Goal: Task Accomplishment & Management: Use online tool/utility

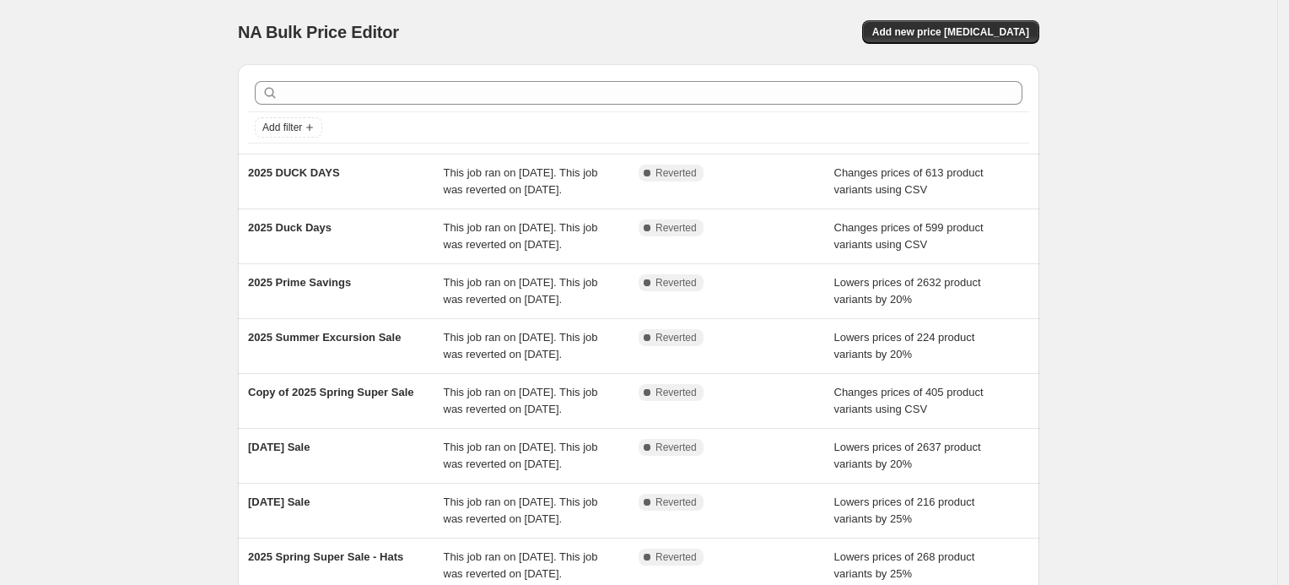
click at [342, 27] on span "NA Bulk Price Editor" at bounding box center [318, 32] width 161 height 19
click at [367, 28] on span "NA Bulk Price Editor" at bounding box center [318, 32] width 161 height 19
click at [946, 33] on span "Add new price [MEDICAL_DATA]" at bounding box center [950, 31] width 157 height 13
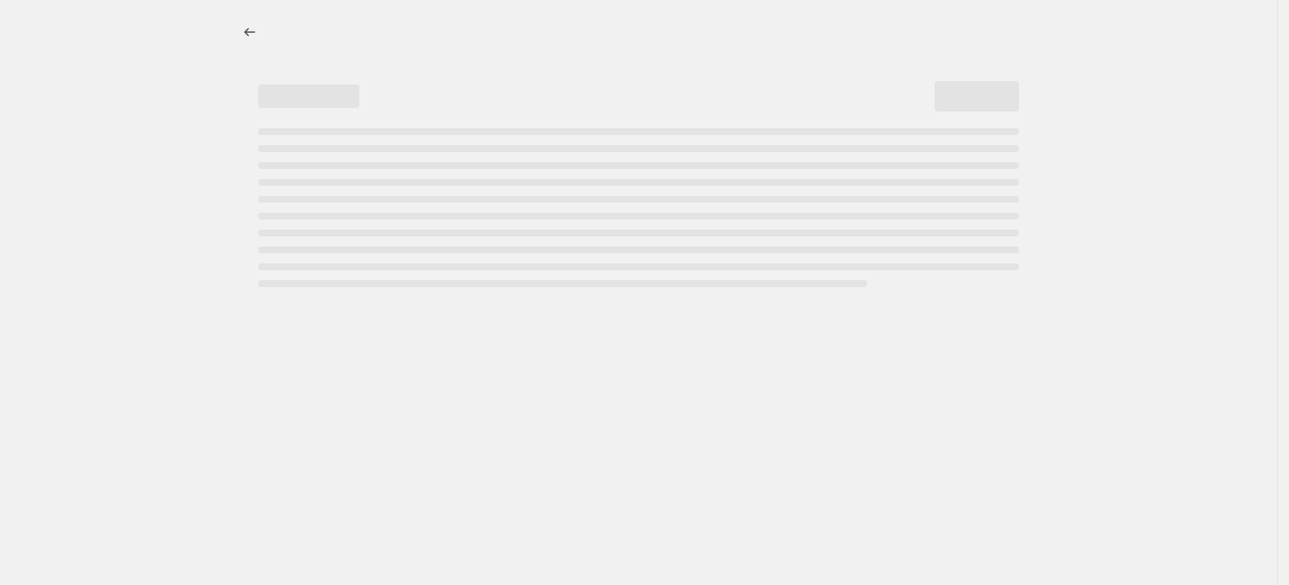
select select "percentage"
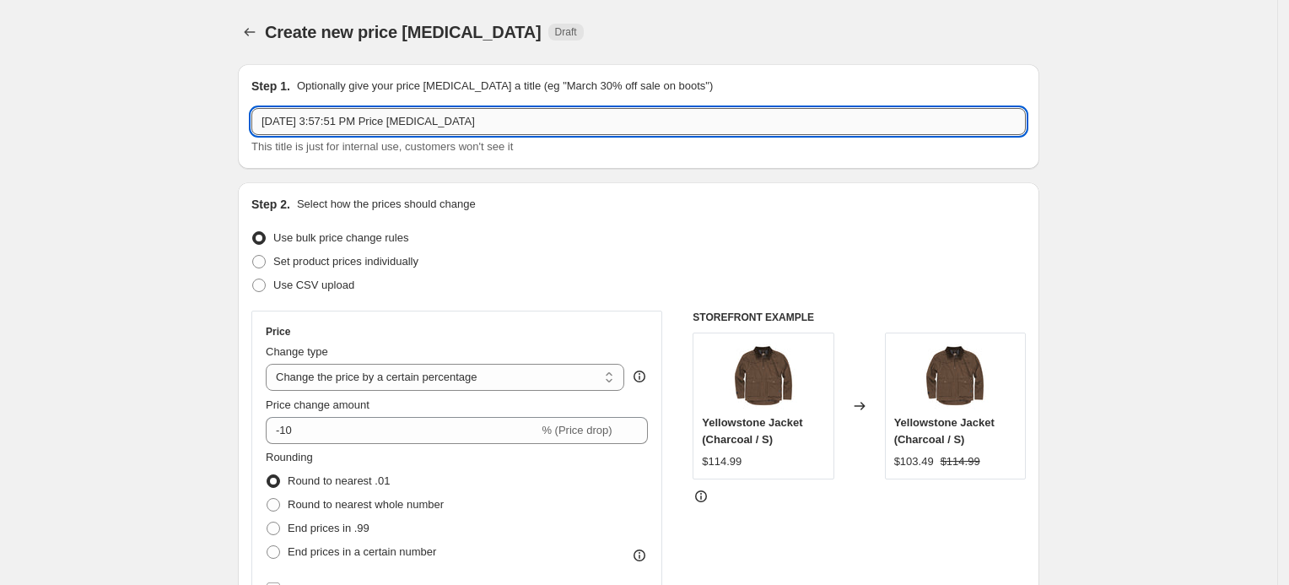
click at [407, 126] on input "[DATE] 3:57:51 PM Price [MEDICAL_DATA]" at bounding box center [638, 121] width 774 height 27
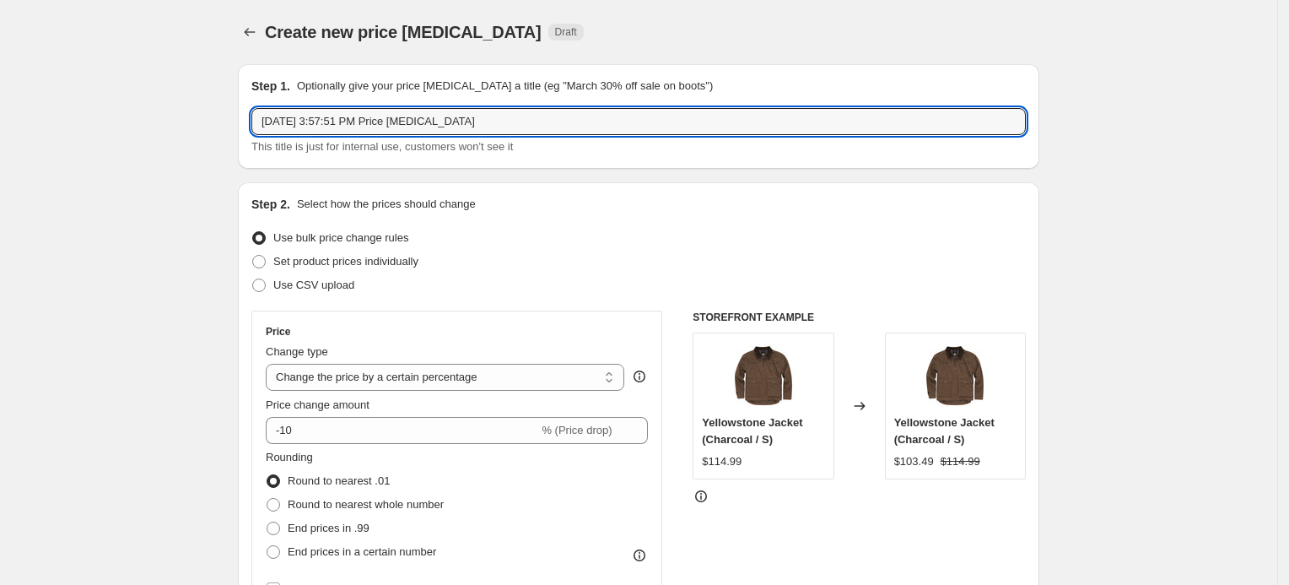
drag, startPoint x: 495, startPoint y: 117, endPoint x: 194, endPoint y: 123, distance: 301.2
click at [250, 29] on icon "Price change jobs" at bounding box center [249, 32] width 17 height 17
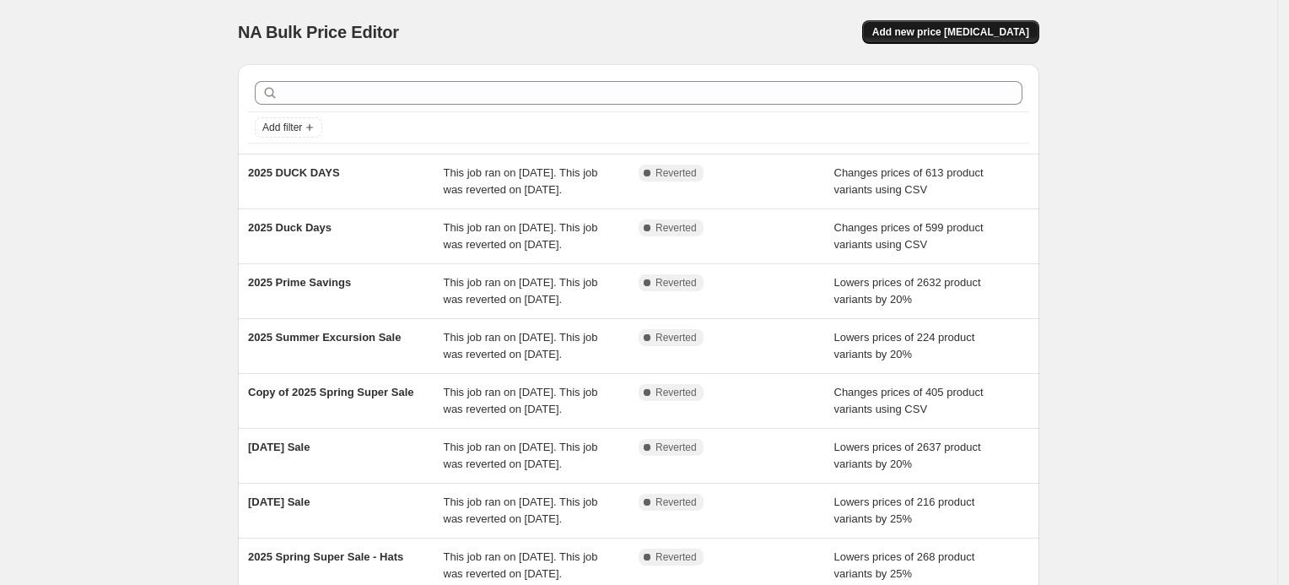
click at [944, 31] on span "Add new price [MEDICAL_DATA]" at bounding box center [950, 31] width 157 height 13
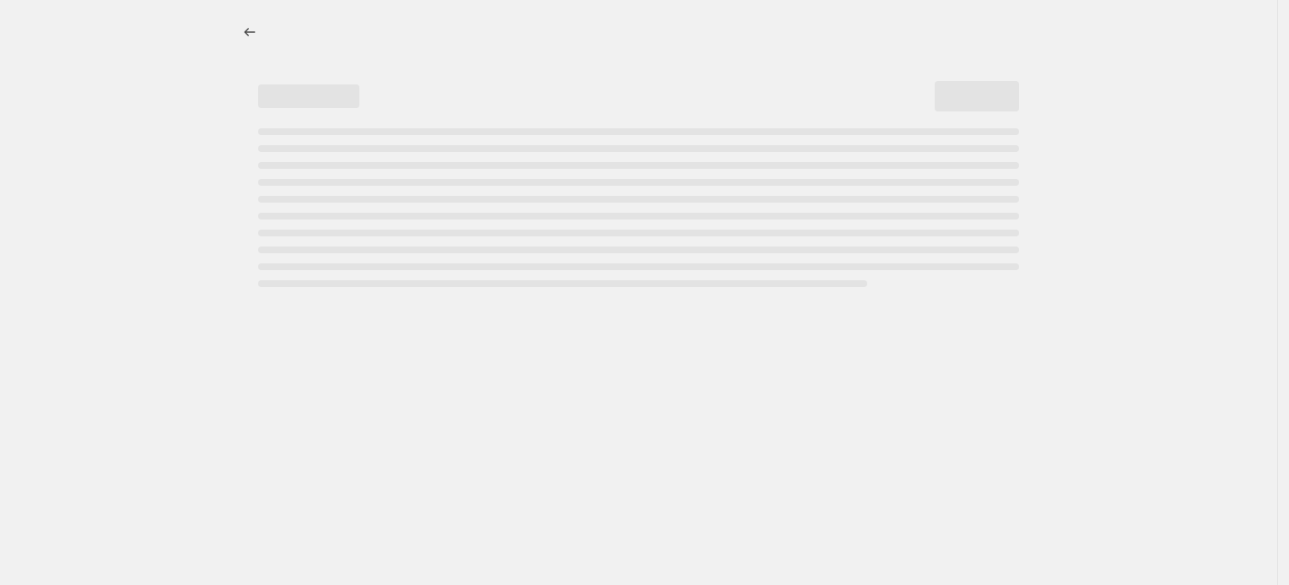
select select "percentage"
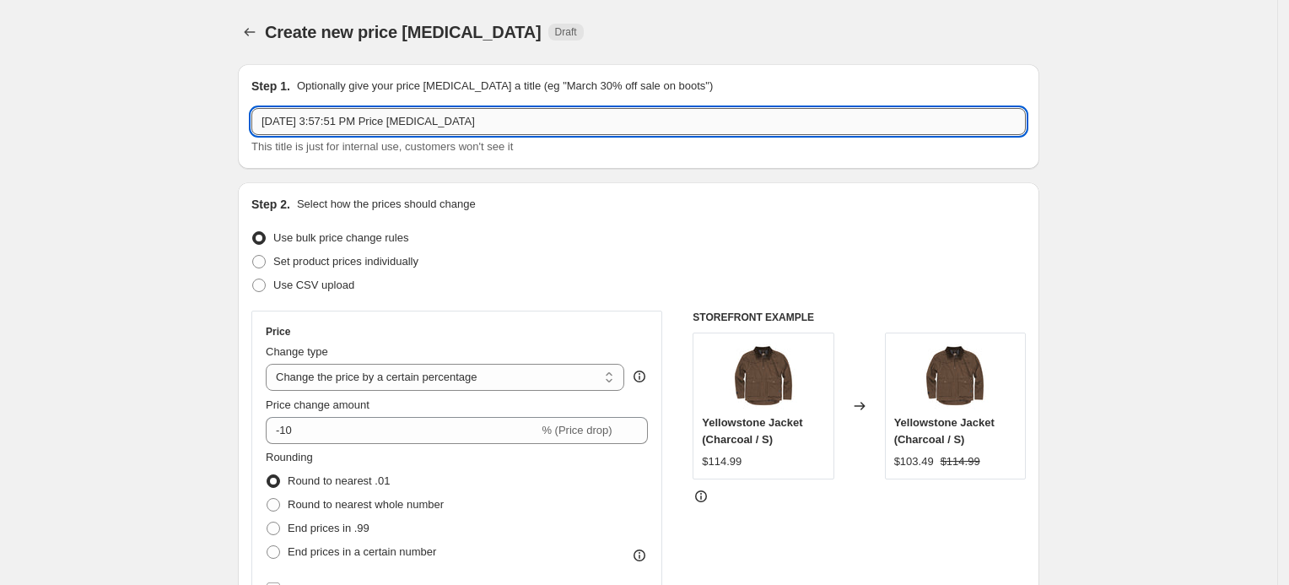
click at [356, 119] on input "[DATE] 3:57:51 PM Price [MEDICAL_DATA]" at bounding box center [638, 121] width 774 height 27
type input "2025 Labor Days"
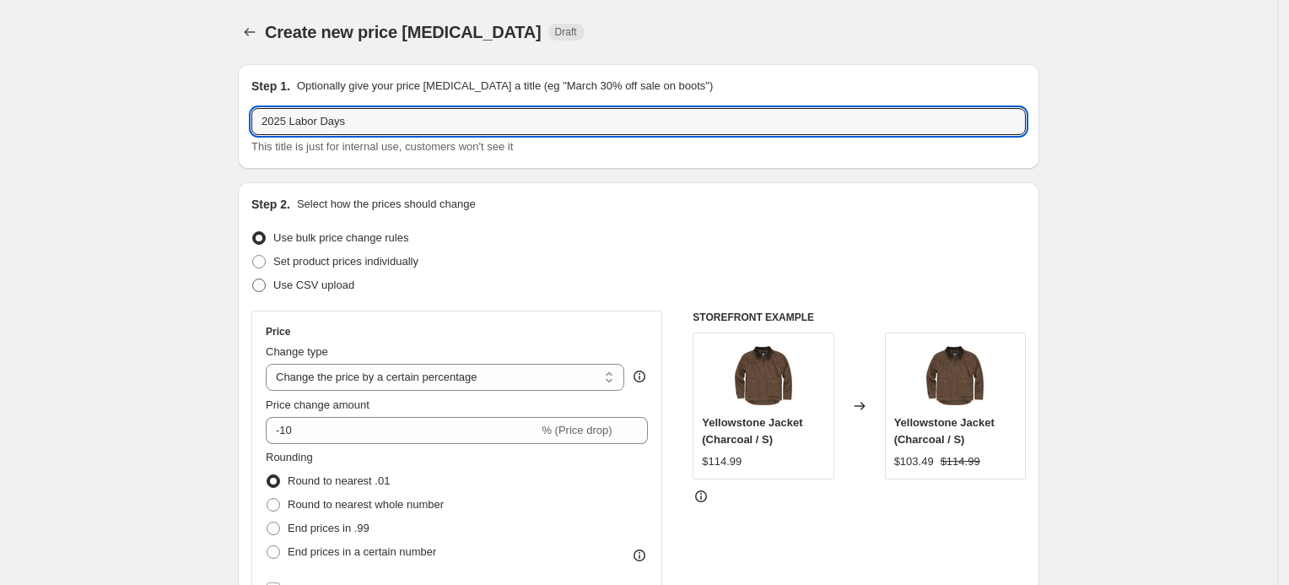
click at [342, 284] on span "Use CSV upload" at bounding box center [313, 284] width 81 height 13
click at [253, 279] on input "Use CSV upload" at bounding box center [252, 278] width 1 height 1
radio input "true"
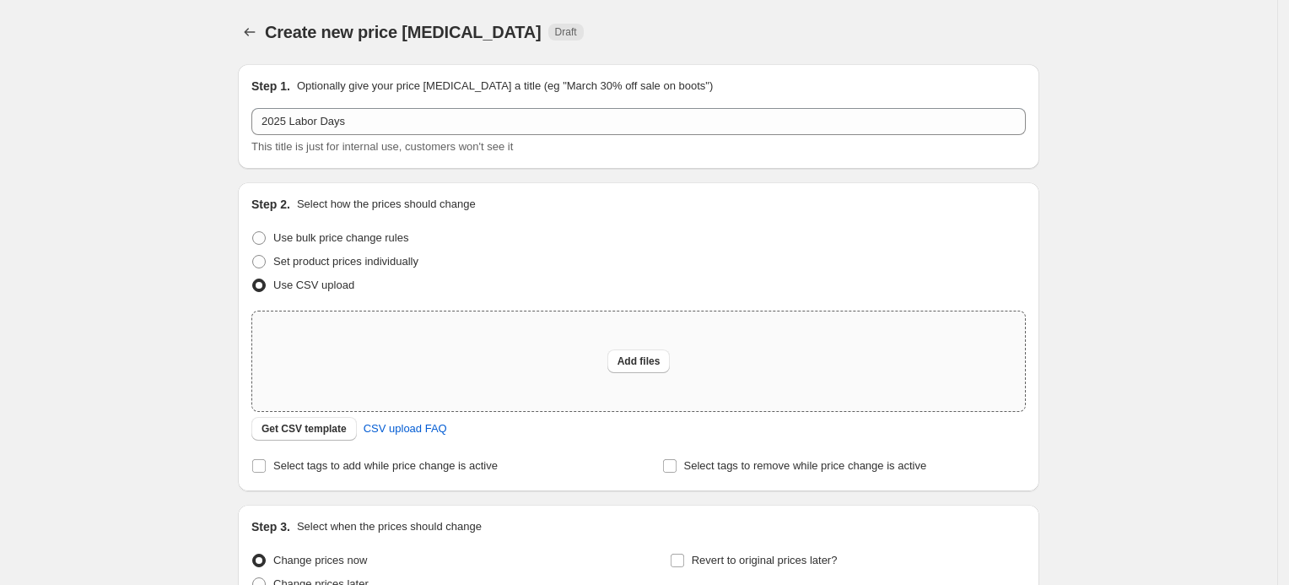
click at [520, 325] on div "Add files" at bounding box center [638, 361] width 773 height 100
type input "C:\fakepath\Labor Days_Price Chart.xlsx"
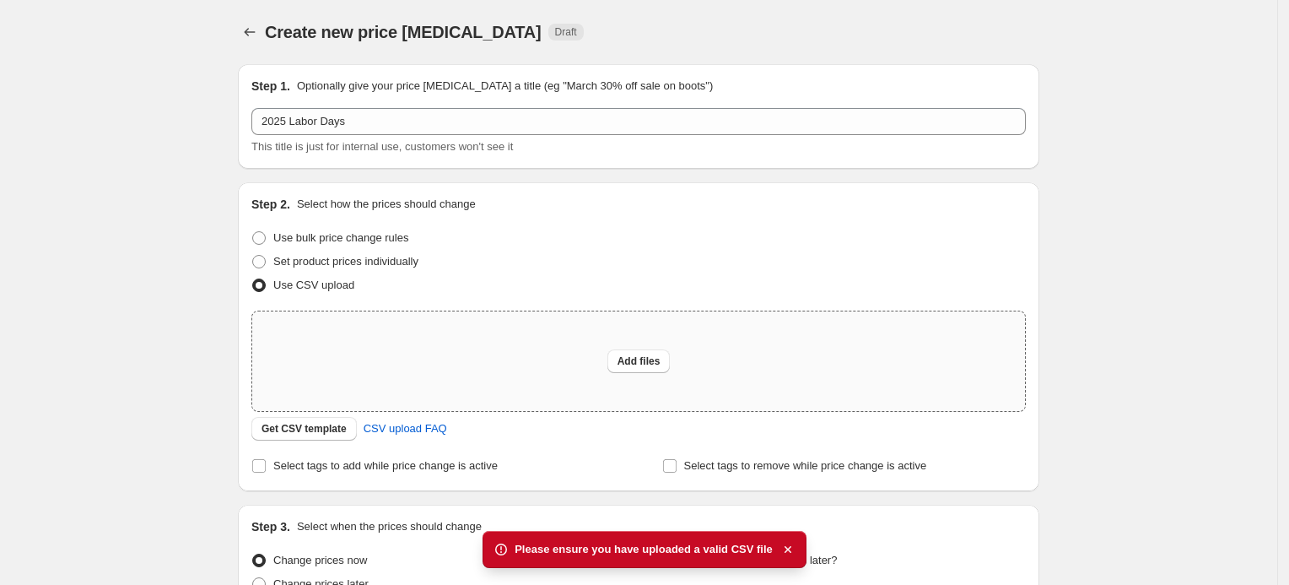
click at [599, 355] on div "Add files" at bounding box center [638, 361] width 773 height 100
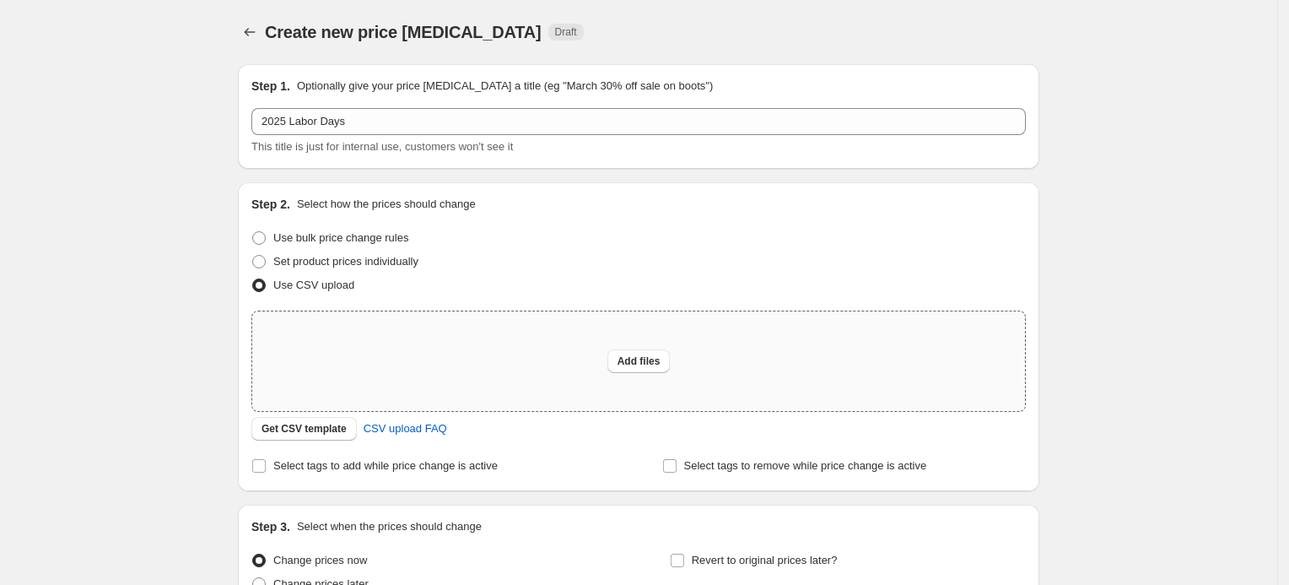
type input "C:\fakepath\Labor Days_Price Chart.xlsx"
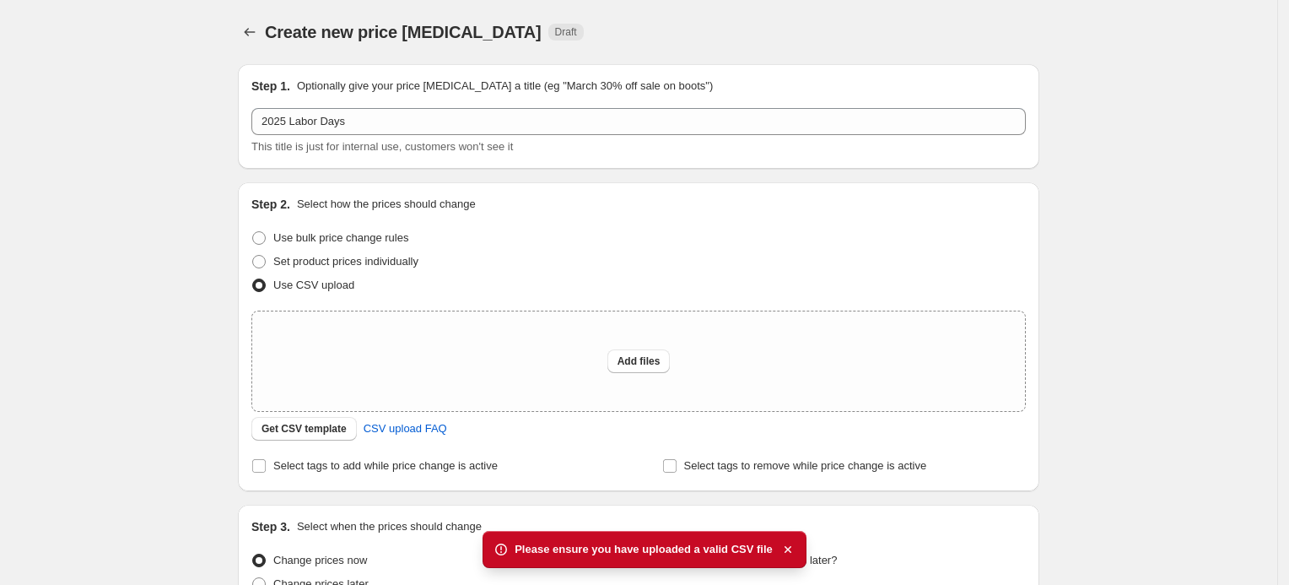
drag, startPoint x: 535, startPoint y: 552, endPoint x: 654, endPoint y: 546, distance: 119.1
click at [654, 546] on span "Please ensure you have uploaded a valid CSV file" at bounding box center [644, 549] width 258 height 17
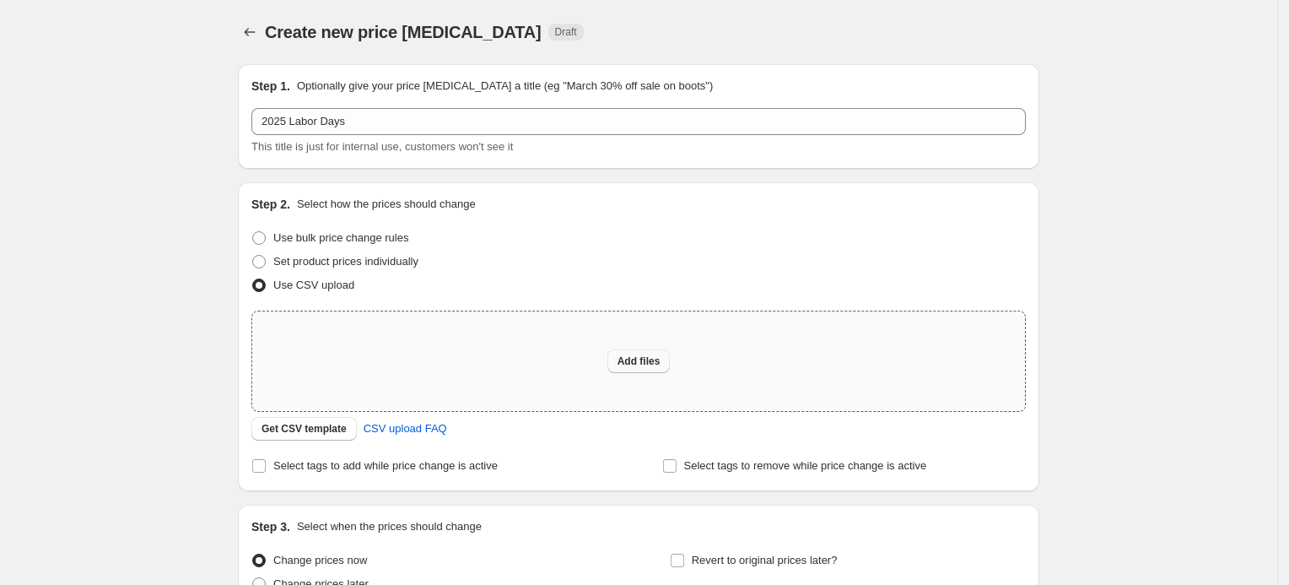
click at [635, 350] on button "Add files" at bounding box center [638, 361] width 63 height 24
type input "C:\fakepath\Labor Days_Price Chart.xlsx"
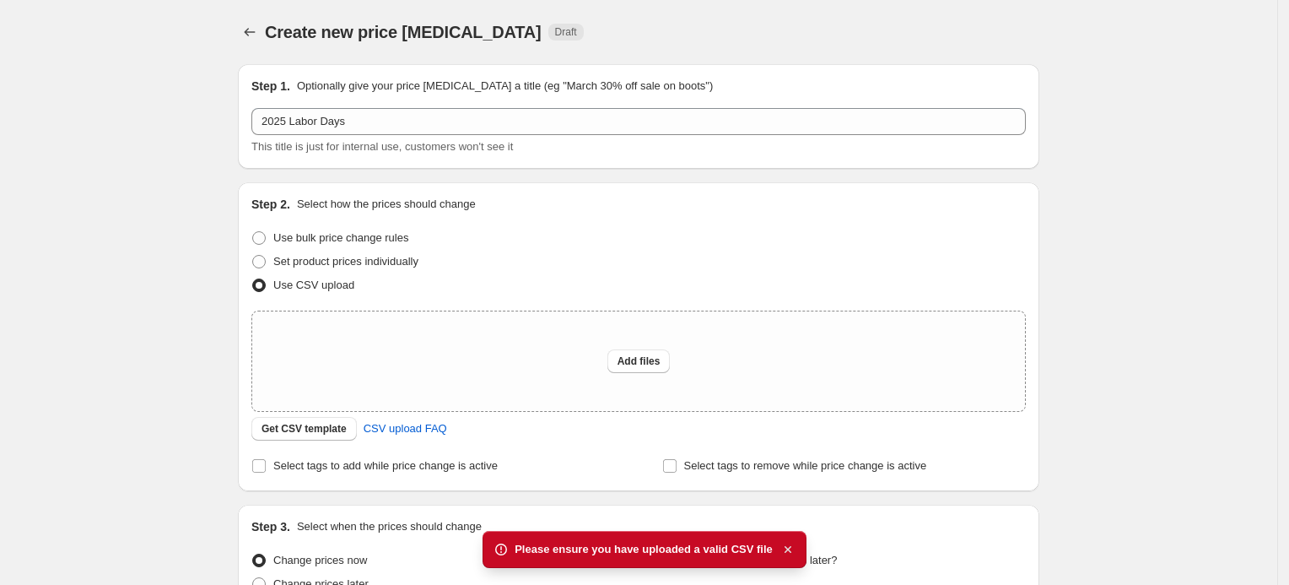
click at [784, 547] on icon "button" at bounding box center [787, 549] width 7 height 7
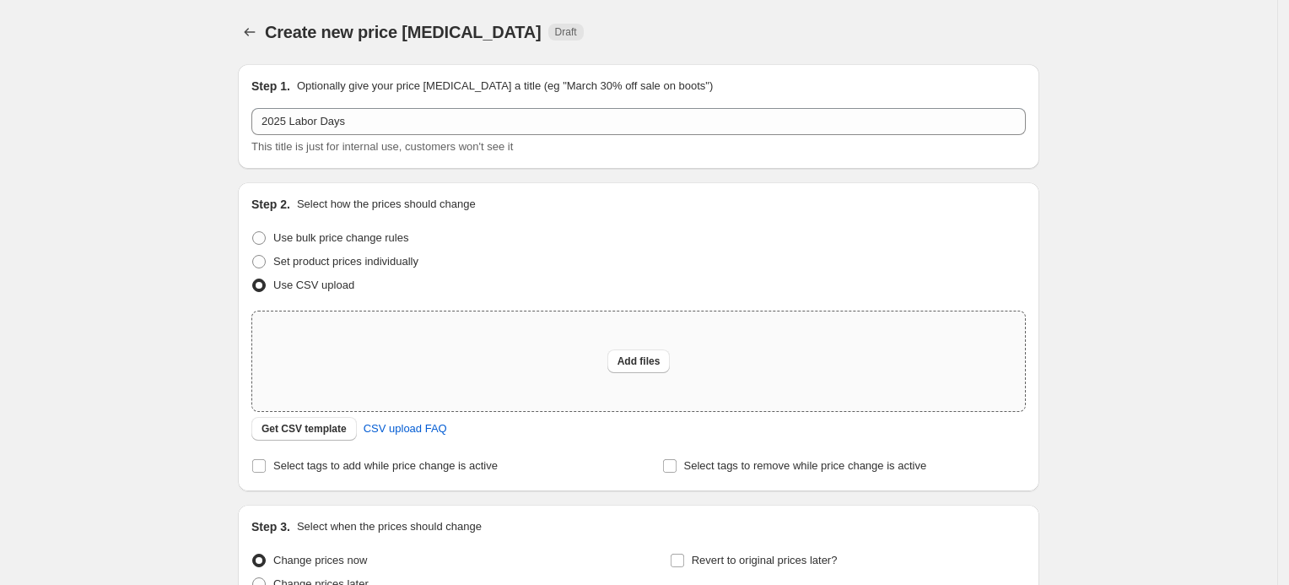
click at [599, 364] on div "Add files" at bounding box center [638, 361] width 773 height 100
type input "C:\fakepath\Labor Days_Price Chart.xlsx"
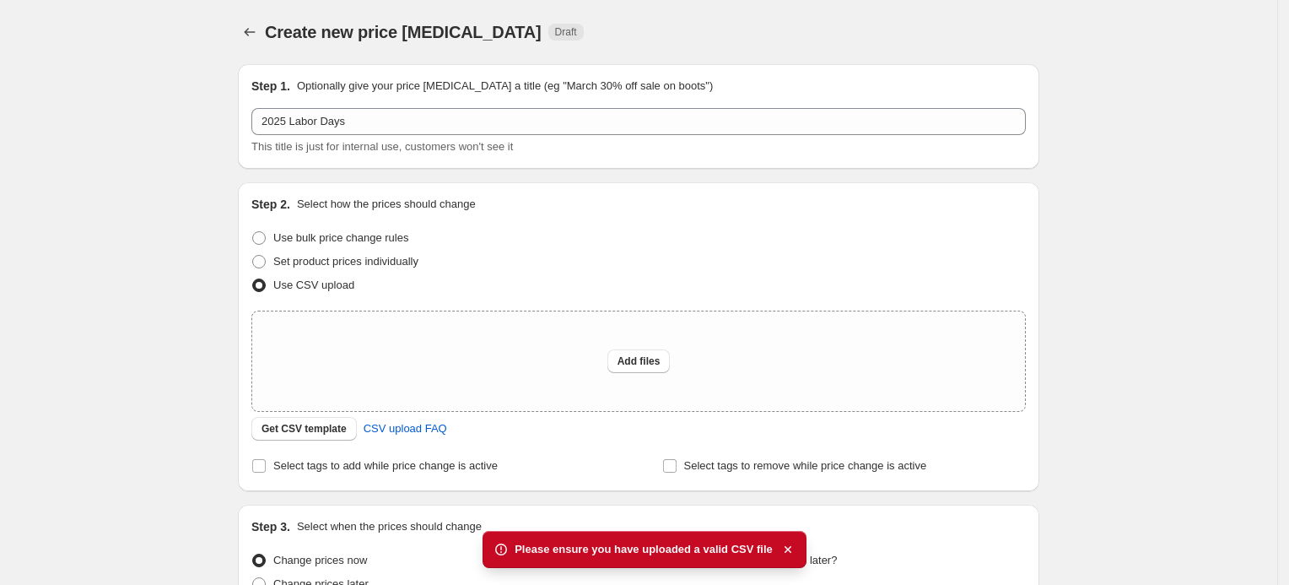
click at [620, 553] on span "Please ensure you have uploaded a valid CSV file" at bounding box center [644, 549] width 258 height 17
click at [508, 549] on icon at bounding box center [501, 549] width 17 height 17
click at [509, 549] on icon at bounding box center [501, 549] width 17 height 17
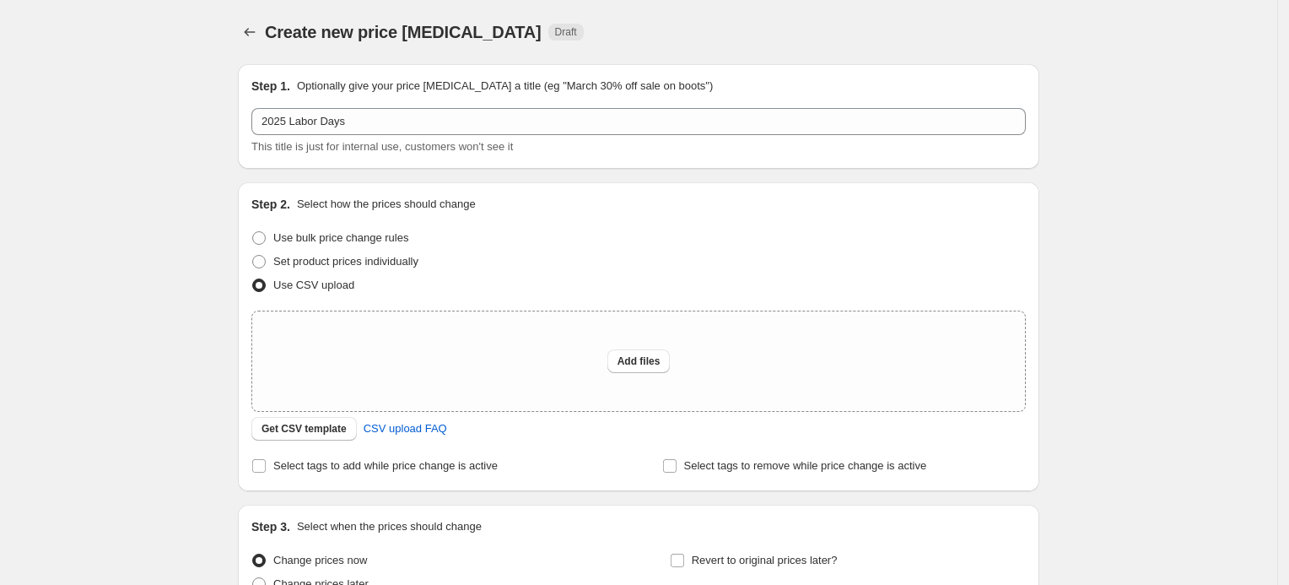
click at [509, 549] on div "Please ensure you have uploaded a valid CSV file" at bounding box center [644, 550] width 275 height 31
click at [417, 427] on span "CSV upload FAQ" at bounding box center [406, 428] width 84 height 17
click at [618, 367] on button "Add files" at bounding box center [638, 361] width 63 height 24
type input "C:\fakepath\Labor Days_Price Chart.xlsx"
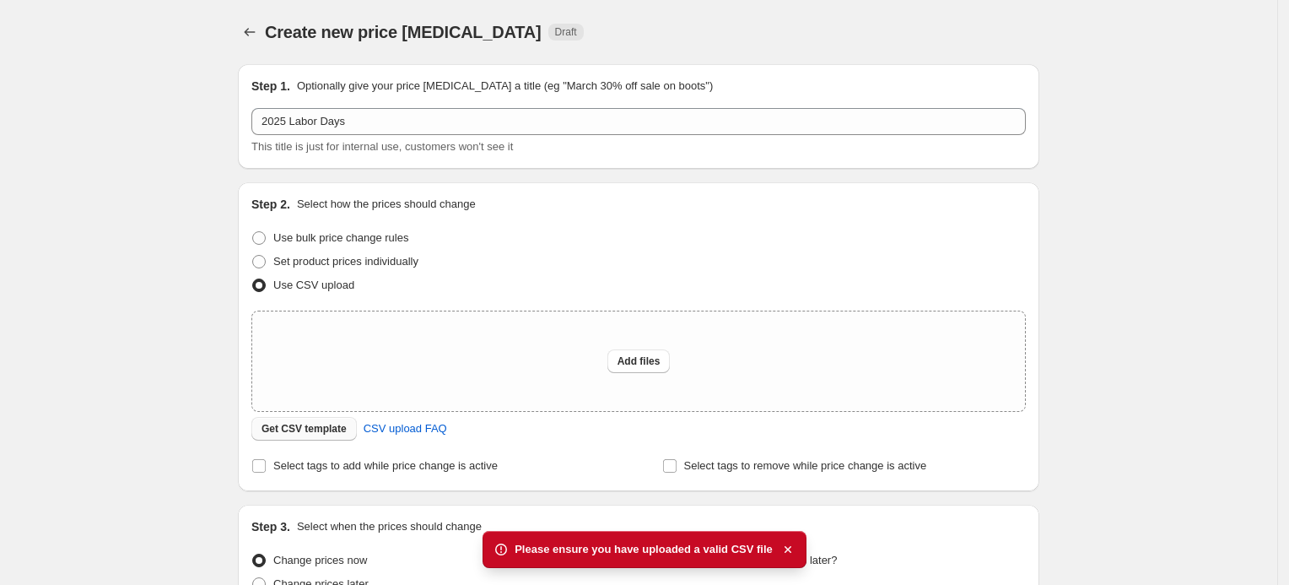
click at [302, 420] on button "Get CSV template" at bounding box center [303, 429] width 105 height 24
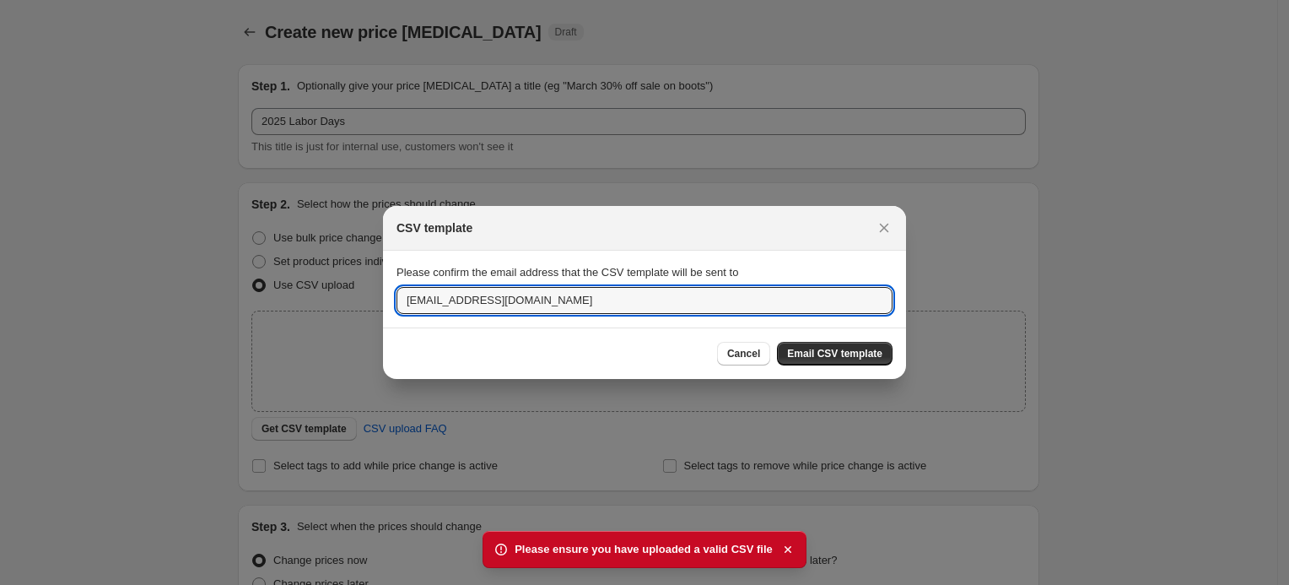
drag, startPoint x: 517, startPoint y: 298, endPoint x: 361, endPoint y: 292, distance: 156.2
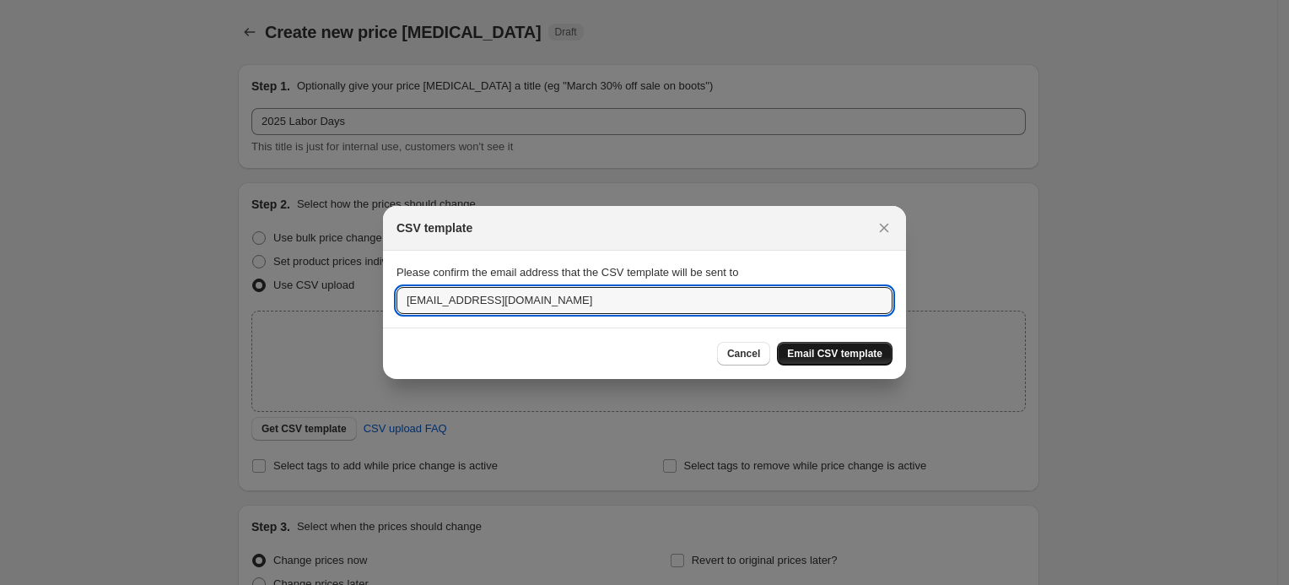
type input "[EMAIL_ADDRESS][DOMAIN_NAME]"
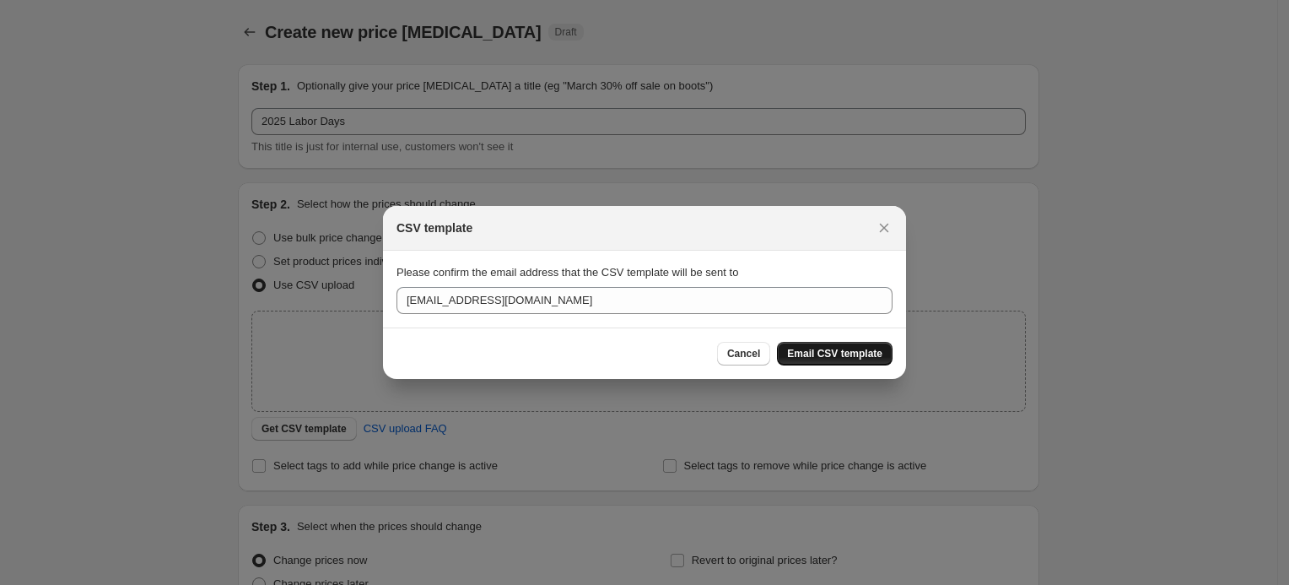
click at [835, 361] on button "Email CSV template" at bounding box center [835, 354] width 116 height 24
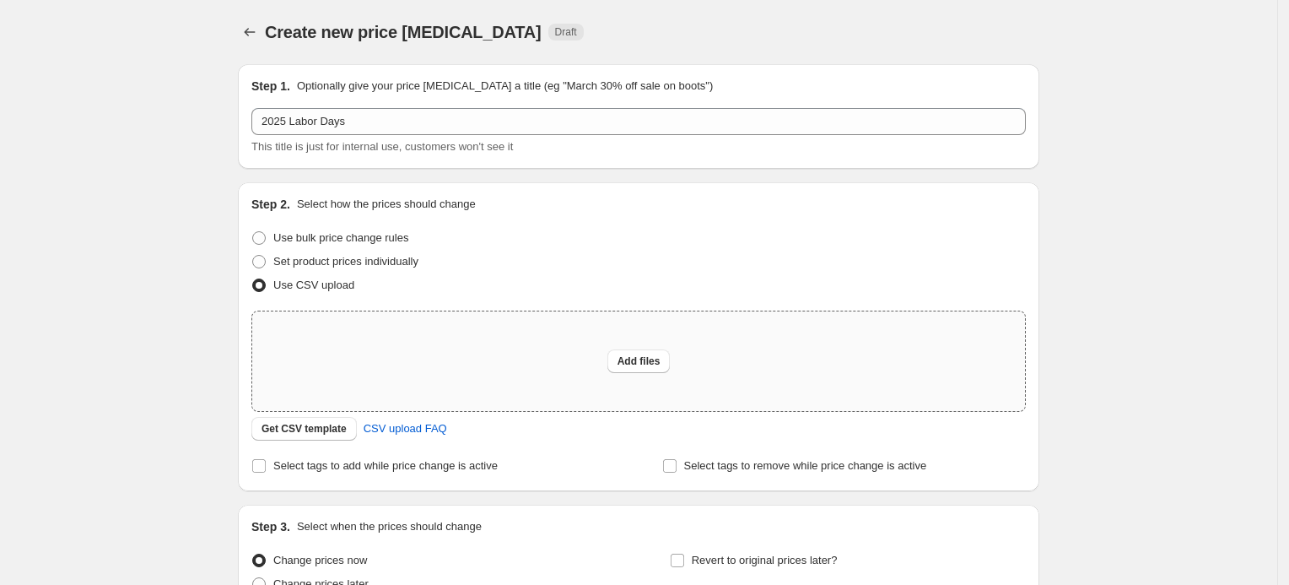
click at [412, 365] on div "Add files" at bounding box center [638, 361] width 773 height 100
type input "C:\fakepath\csv_template_user_9566.csv"
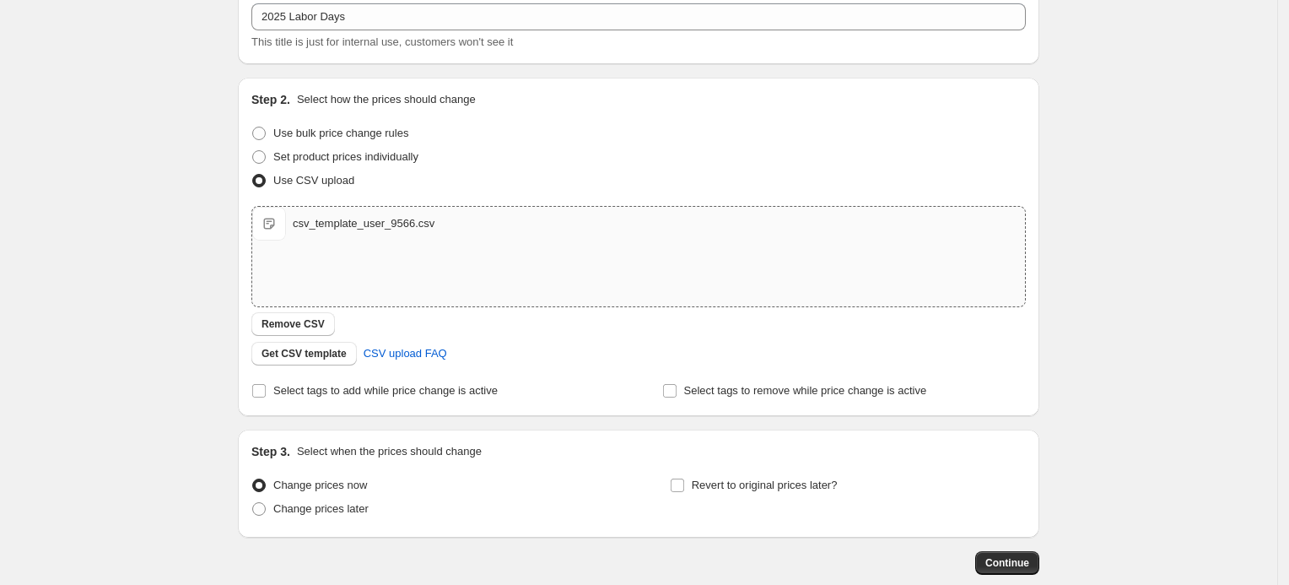
scroll to position [197, 0]
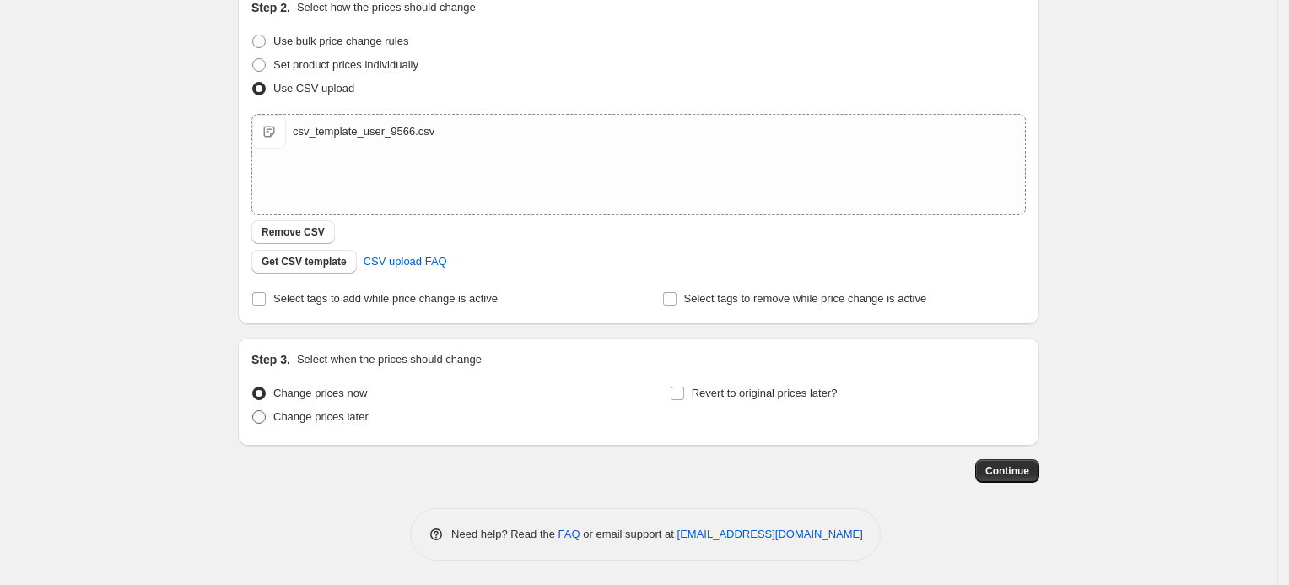
drag, startPoint x: 331, startPoint y: 418, endPoint x: 353, endPoint y: 418, distance: 21.9
click at [330, 418] on span "Change prices later" at bounding box center [320, 416] width 95 height 13
click at [253, 411] on input "Change prices later" at bounding box center [252, 410] width 1 height 1
radio input "true"
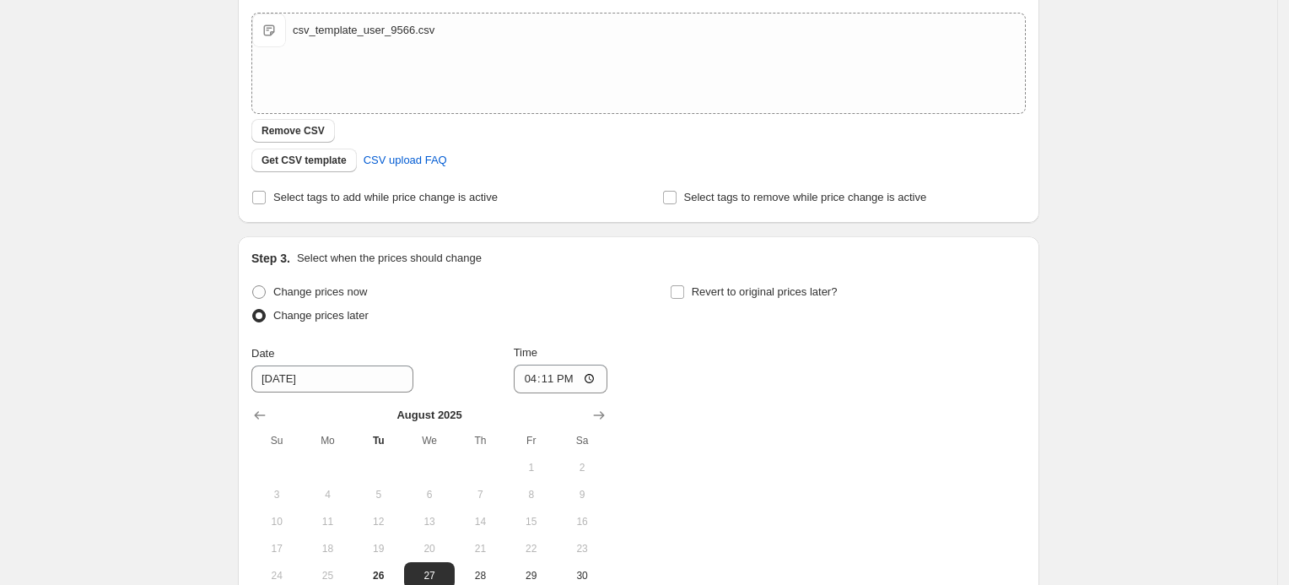
scroll to position [421, 0]
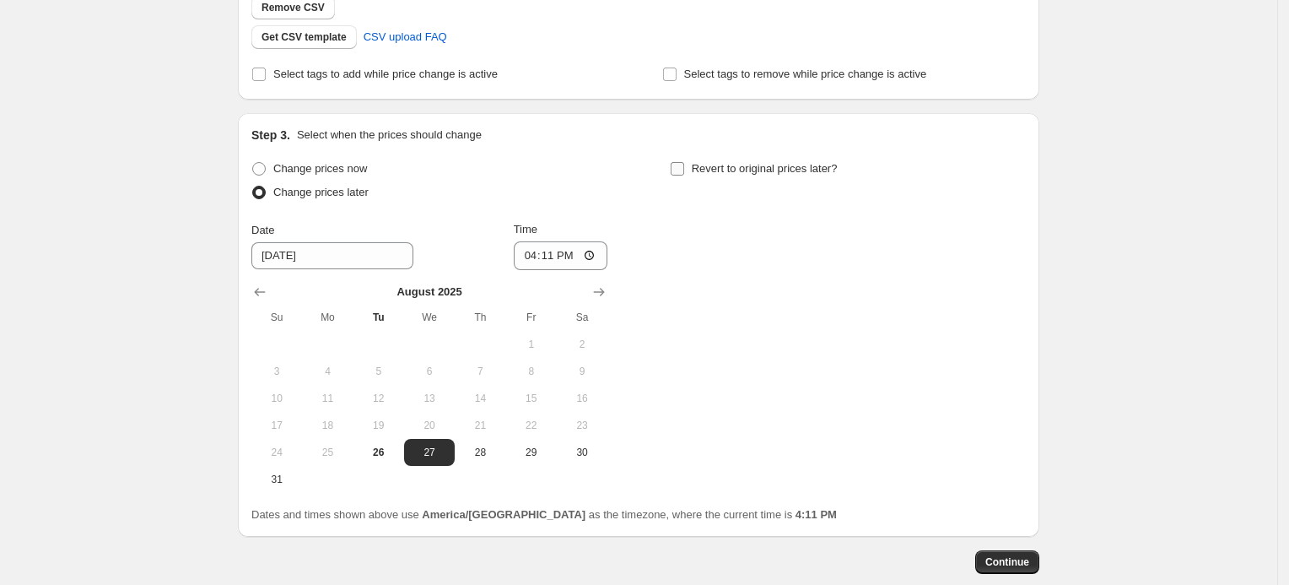
click at [723, 169] on span "Revert to original prices later?" at bounding box center [765, 168] width 146 height 13
click at [684, 169] on input "Revert to original prices later?" at bounding box center [677, 168] width 13 height 13
checkbox input "true"
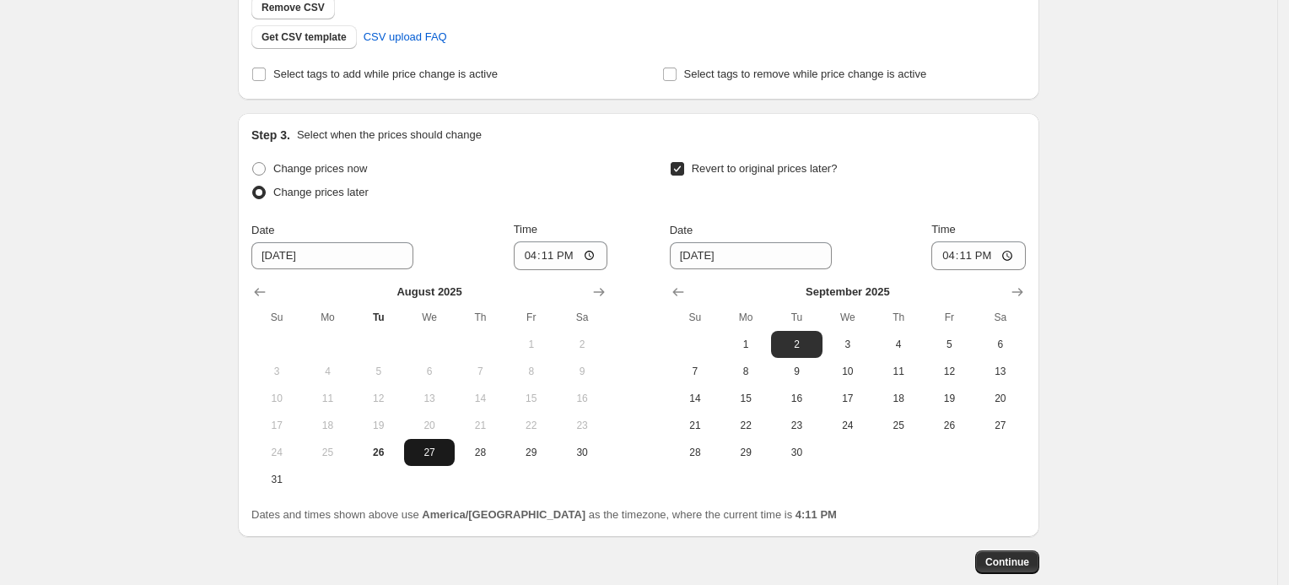
click at [433, 445] on span "27" at bounding box center [429, 451] width 37 height 13
click at [553, 249] on input "16:11" at bounding box center [561, 255] width 94 height 29
type input "16:00"
click at [959, 343] on span "5" at bounding box center [948, 343] width 37 height 13
type input "[DATE]"
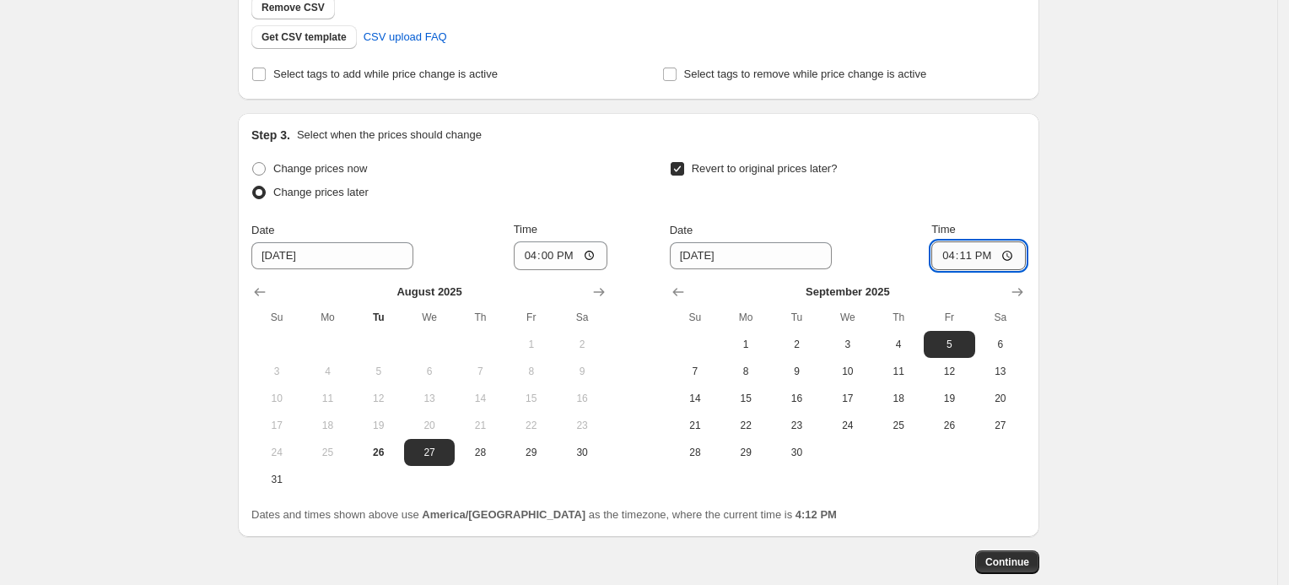
click at [993, 250] on input "16:11" at bounding box center [978, 255] width 94 height 29
click at [957, 251] on input "16:11" at bounding box center [978, 255] width 94 height 29
click at [990, 252] on input "17:00" at bounding box center [978, 255] width 94 height 29
click at [991, 260] on input "17:00" at bounding box center [978, 255] width 94 height 29
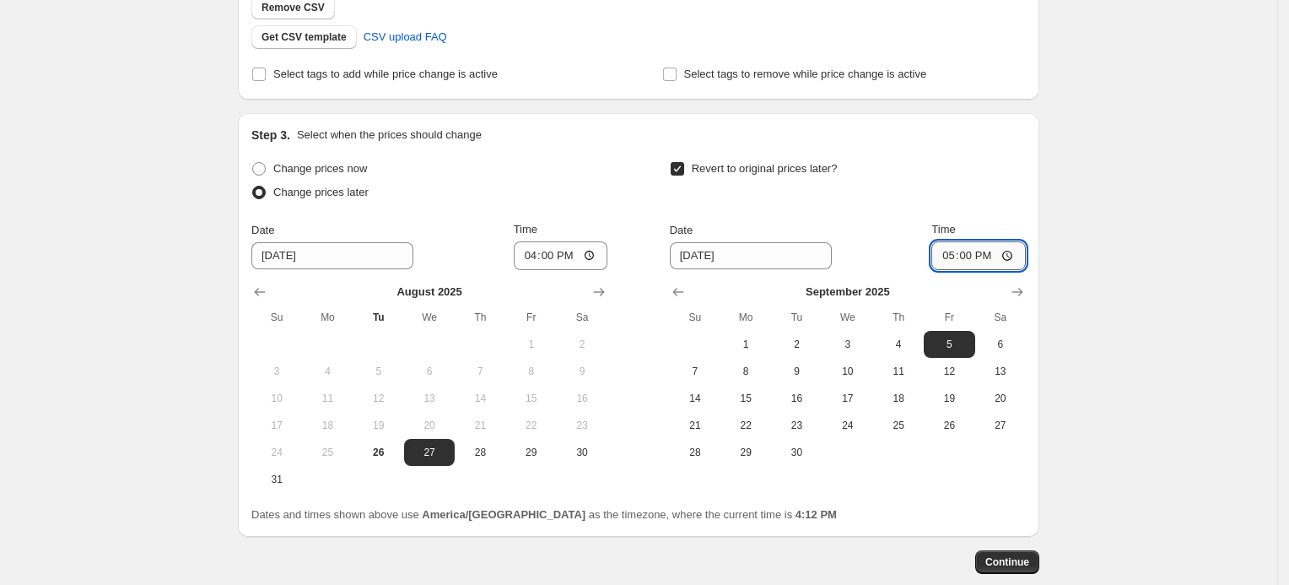
type input "05:00"
click at [970, 195] on div "Revert to original prices later?" at bounding box center [848, 182] width 356 height 51
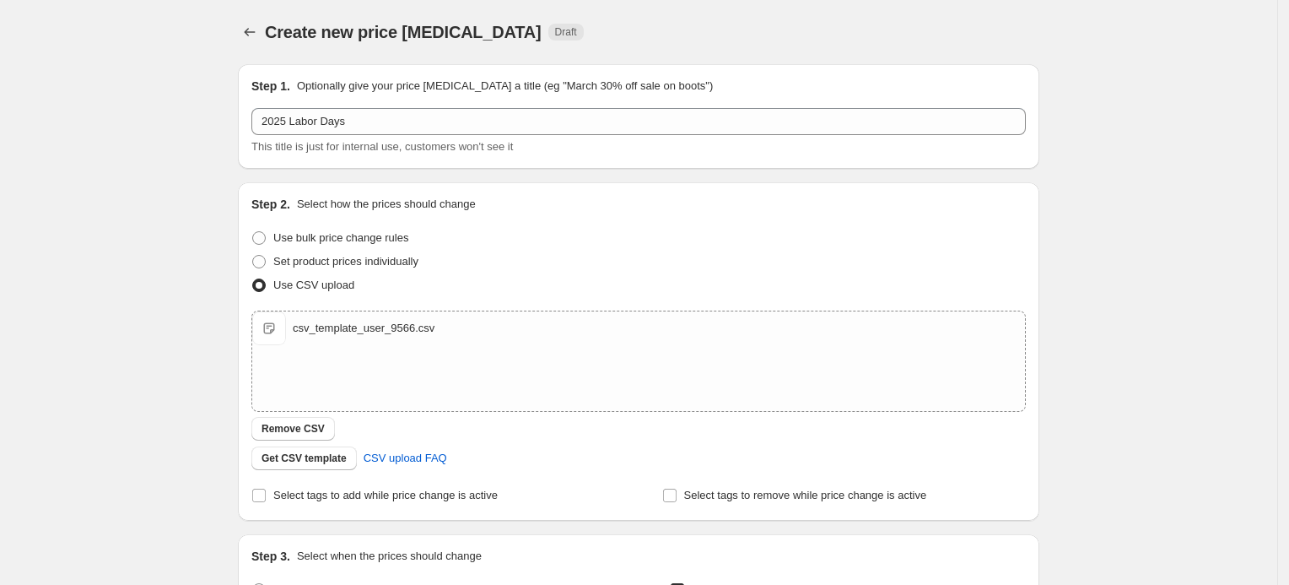
scroll to position [512, 0]
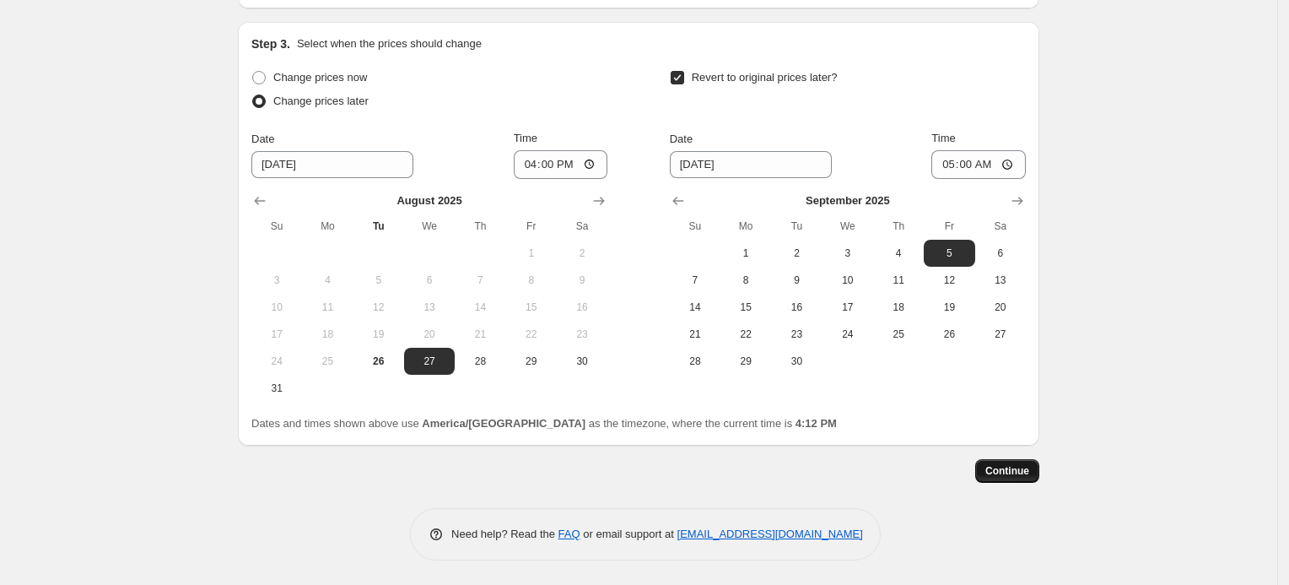
click at [1022, 476] on span "Continue" at bounding box center [1007, 470] width 44 height 13
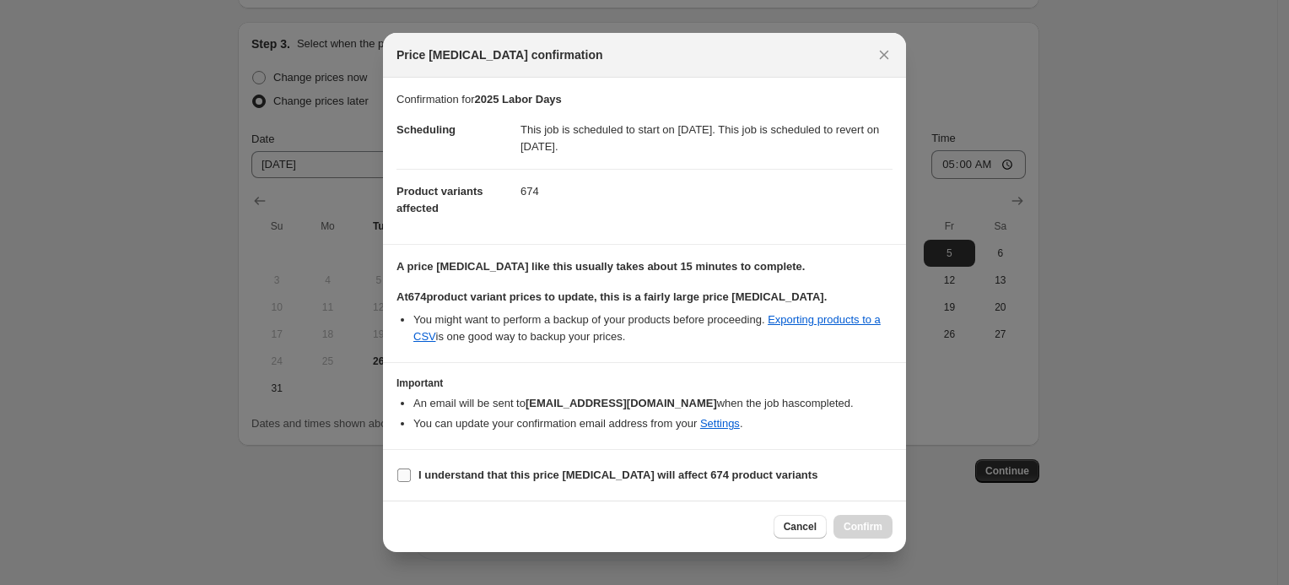
click at [661, 468] on b "I understand that this price [MEDICAL_DATA] will affect 674 product variants" at bounding box center [617, 474] width 399 height 13
click at [411, 468] on input "I understand that this price [MEDICAL_DATA] will affect 674 product variants" at bounding box center [403, 474] width 13 height 13
checkbox input "true"
click at [885, 523] on button "Confirm" at bounding box center [862, 527] width 59 height 24
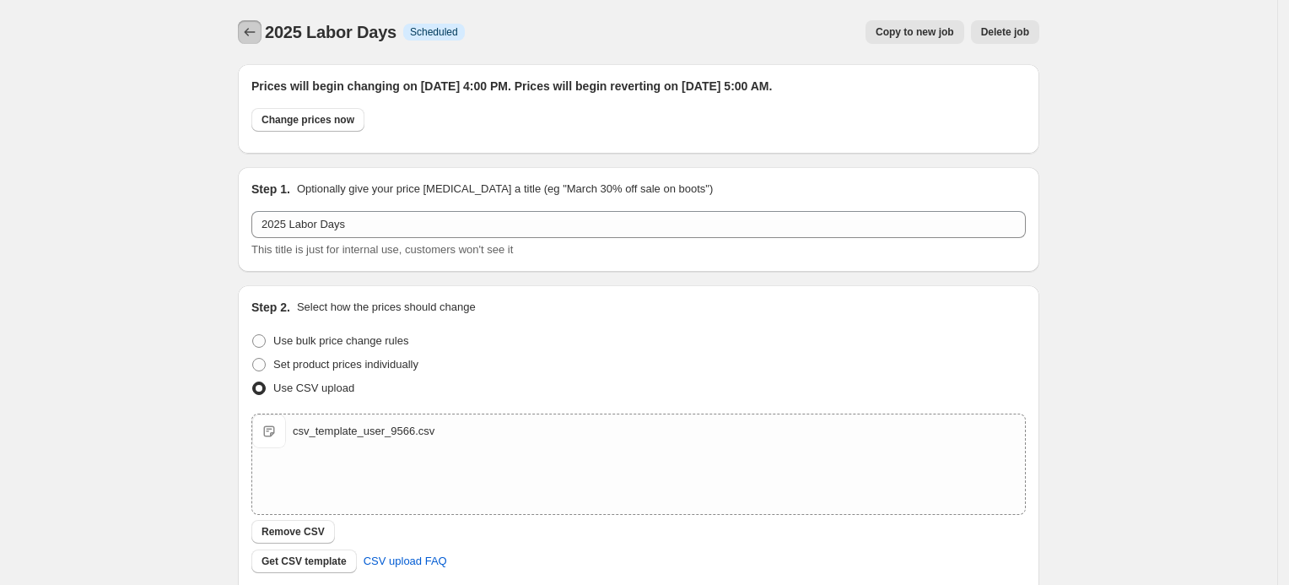
click at [253, 37] on icon "Price change jobs" at bounding box center [249, 32] width 17 height 17
